Goal: Check status

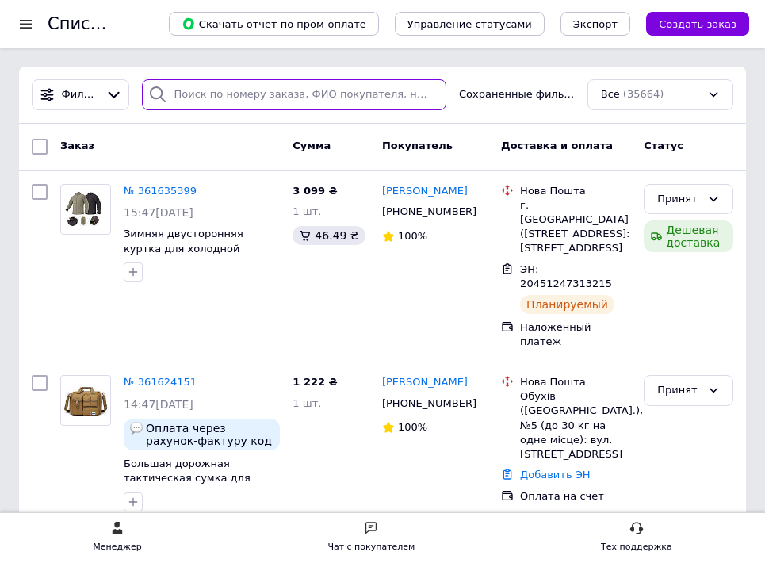
click at [231, 91] on input "search" at bounding box center [294, 94] width 304 height 31
paste input "361052618"
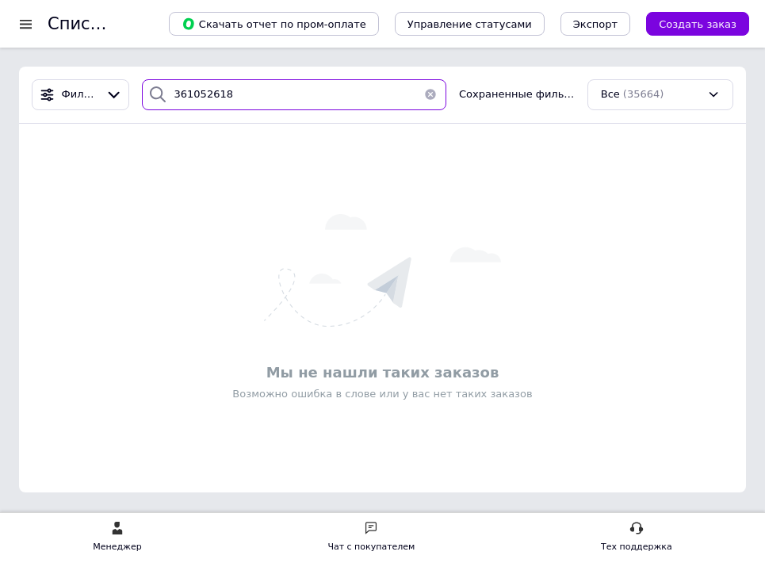
drag, startPoint x: 243, startPoint y: 95, endPoint x: 134, endPoint y: 92, distance: 109.4
click at [134, 92] on div "Фильтры 361052618 Сохраненные фильтры: Все (35664)" at bounding box center [382, 94] width 714 height 31
paste input "114014"
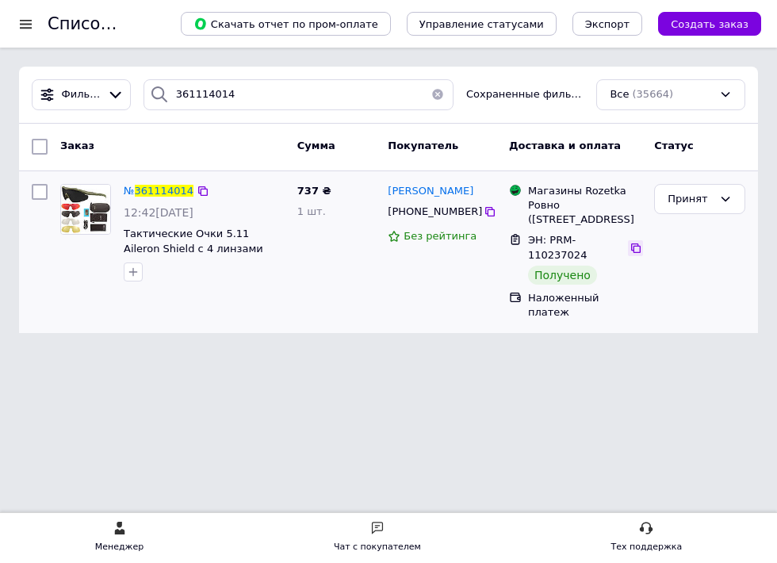
click at [633, 242] on icon at bounding box center [635, 248] width 13 height 13
click at [197, 191] on icon at bounding box center [203, 191] width 13 height 13
click at [485, 211] on icon at bounding box center [490, 212] width 10 height 10
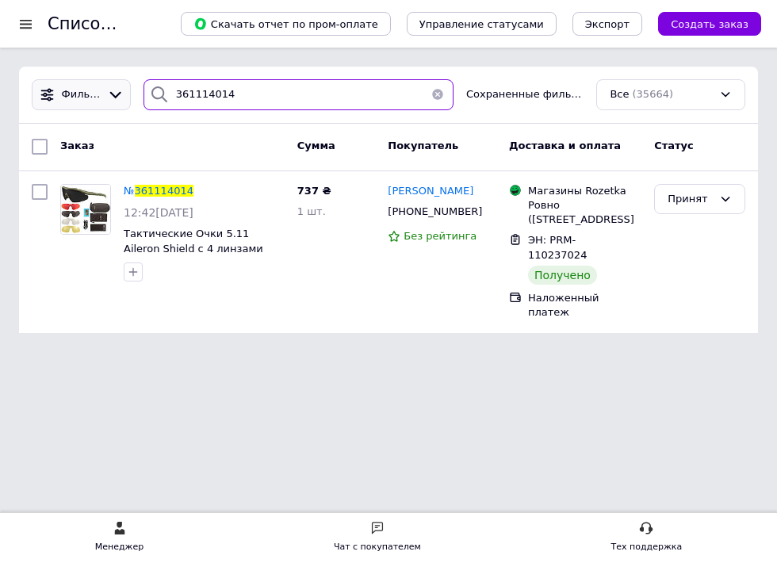
drag, startPoint x: 274, startPoint y: 96, endPoint x: 104, endPoint y: 82, distance: 171.0
click at [104, 82] on div "Фильтры 361114014 Сохраненные фильтры: Все (35664)" at bounding box center [388, 94] width 726 height 31
paste input "92105"
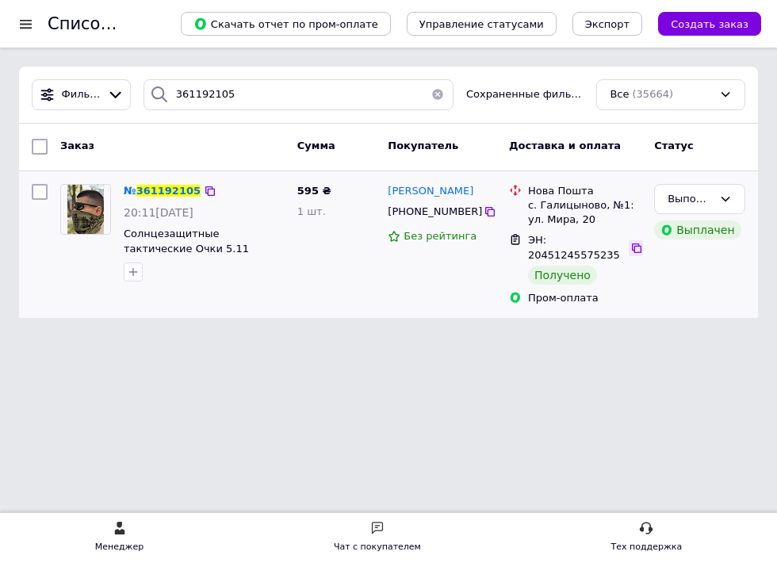
click at [635, 242] on icon at bounding box center [636, 248] width 13 height 13
click at [204, 189] on icon at bounding box center [210, 191] width 13 height 13
click at [484, 212] on icon at bounding box center [490, 211] width 13 height 13
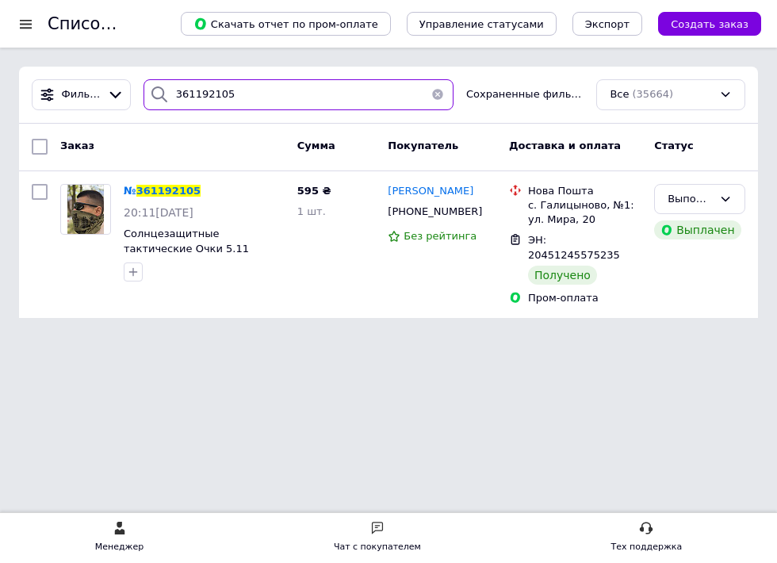
drag, startPoint x: 254, startPoint y: 102, endPoint x: 139, endPoint y: 89, distance: 115.7
click at [139, 89] on div "361192105" at bounding box center [298, 94] width 323 height 31
paste input "04429"
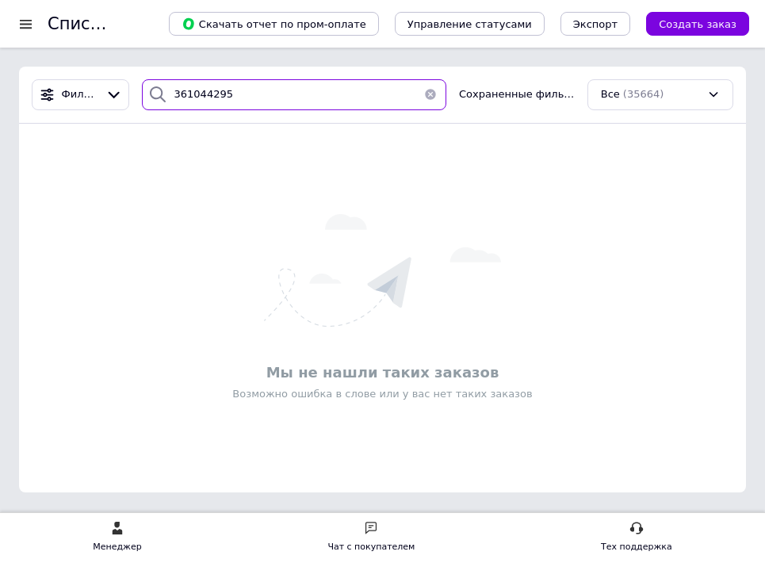
drag, startPoint x: 257, startPoint y: 102, endPoint x: 145, endPoint y: 99, distance: 111.8
click at [145, 99] on div "361044295" at bounding box center [294, 94] width 304 height 31
paste input "108217"
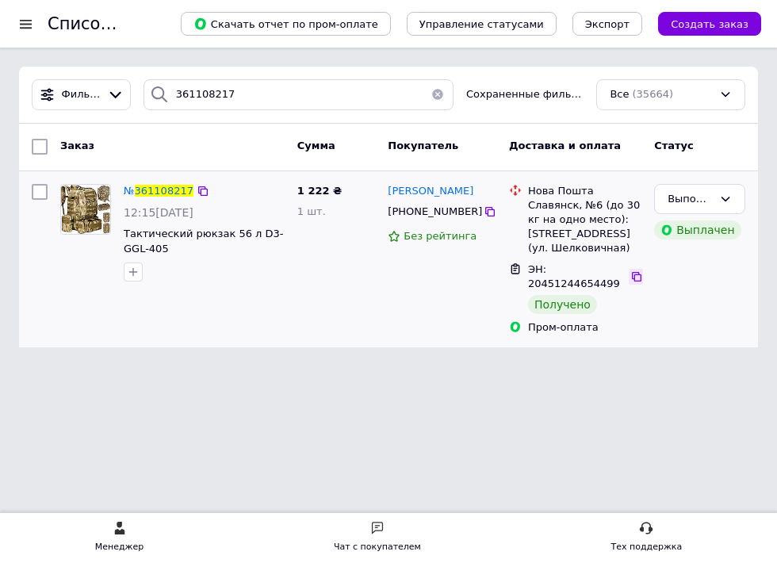
click at [638, 272] on icon at bounding box center [637, 277] width 10 height 10
click at [200, 189] on icon at bounding box center [203, 191] width 10 height 10
click at [484, 211] on icon at bounding box center [490, 211] width 13 height 13
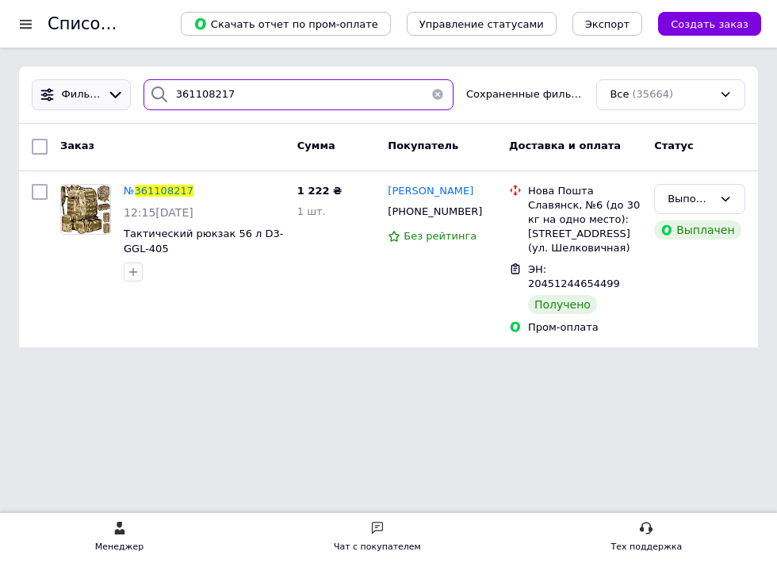
drag, startPoint x: 249, startPoint y: 92, endPoint x: 131, endPoint y: 84, distance: 118.4
click at [131, 84] on div "Фильтры 361108217 Сохраненные фильтры: Все (35664)" at bounding box center [388, 94] width 726 height 31
paste input "234511"
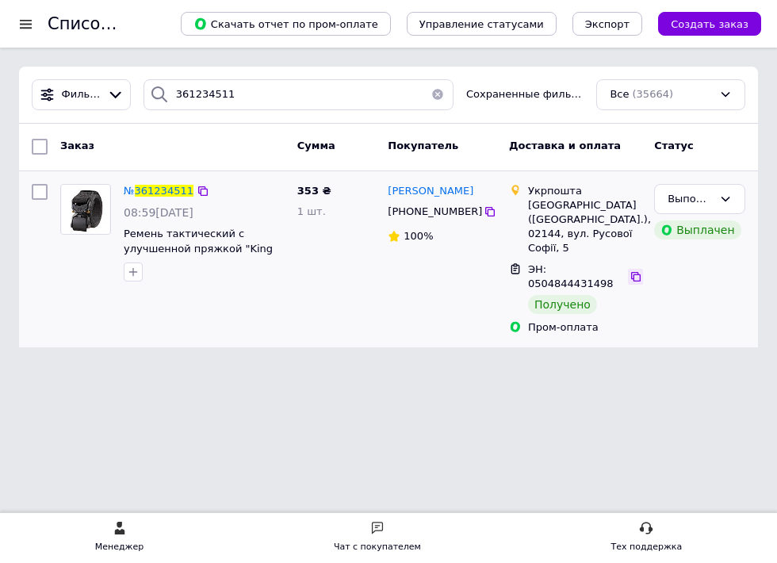
click at [631, 270] on icon at bounding box center [635, 276] width 13 height 13
click at [197, 193] on icon at bounding box center [203, 191] width 13 height 13
drag, startPoint x: 469, startPoint y: 212, endPoint x: 457, endPoint y: 218, distance: 13.5
click at [485, 212] on icon at bounding box center [490, 212] width 10 height 10
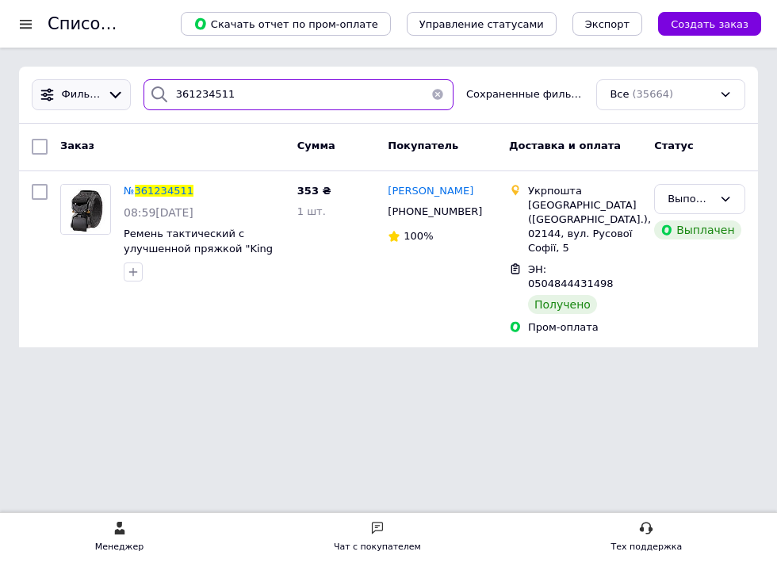
drag, startPoint x: 263, startPoint y: 102, endPoint x: 123, endPoint y: 86, distance: 141.2
click at [123, 86] on div "Фильтры 361234511 Сохраненные фильтры: Все (35664)" at bounding box center [388, 94] width 726 height 31
paste input "124996"
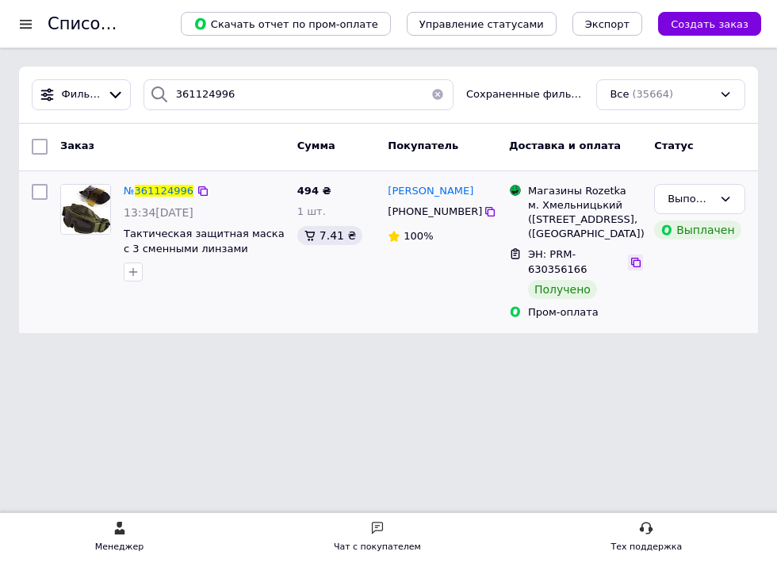
click at [632, 267] on icon at bounding box center [636, 263] width 10 height 10
click at [198, 193] on icon at bounding box center [203, 191] width 13 height 13
click at [485, 212] on icon at bounding box center [490, 212] width 10 height 10
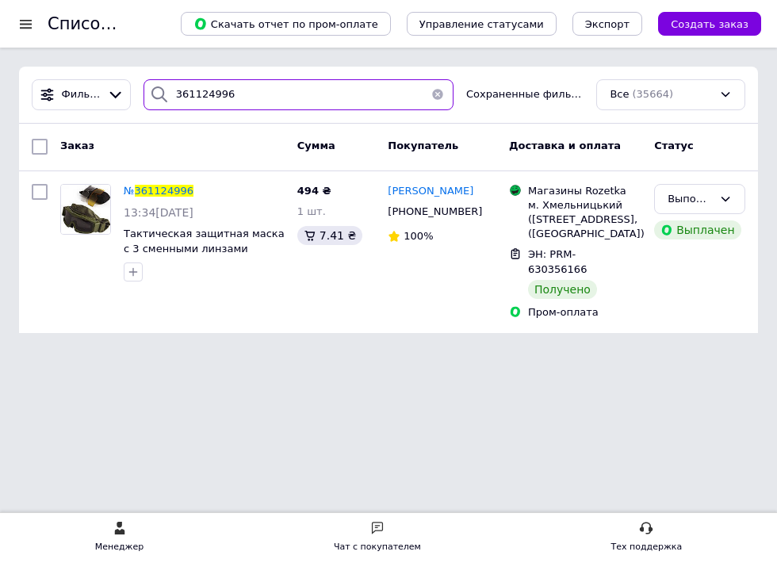
drag, startPoint x: 67, startPoint y: 78, endPoint x: 44, endPoint y: 76, distance: 23.8
click at [44, 76] on div "Фильтры 361124996 Сохраненные фильтры: Все (35664)" at bounding box center [388, 95] width 739 height 57
paste input "77703"
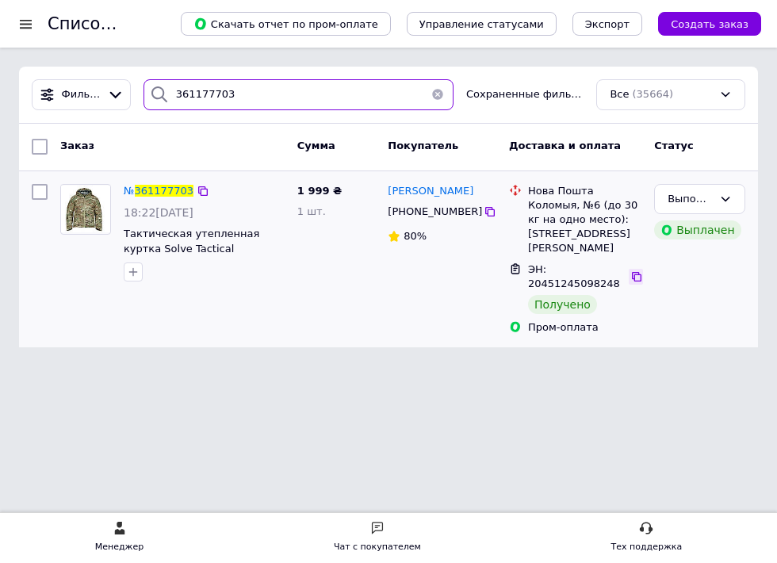
type input "361177703"
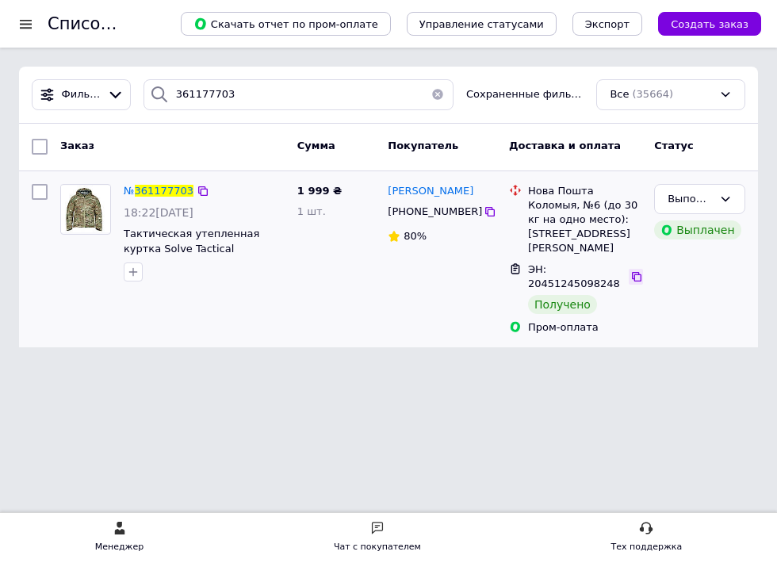
click at [636, 272] on icon at bounding box center [637, 277] width 10 height 10
click at [197, 193] on icon at bounding box center [203, 191] width 13 height 13
click at [200, 190] on icon at bounding box center [203, 191] width 13 height 13
click at [485, 215] on icon at bounding box center [490, 212] width 10 height 10
